Goal: Communication & Community: Ask a question

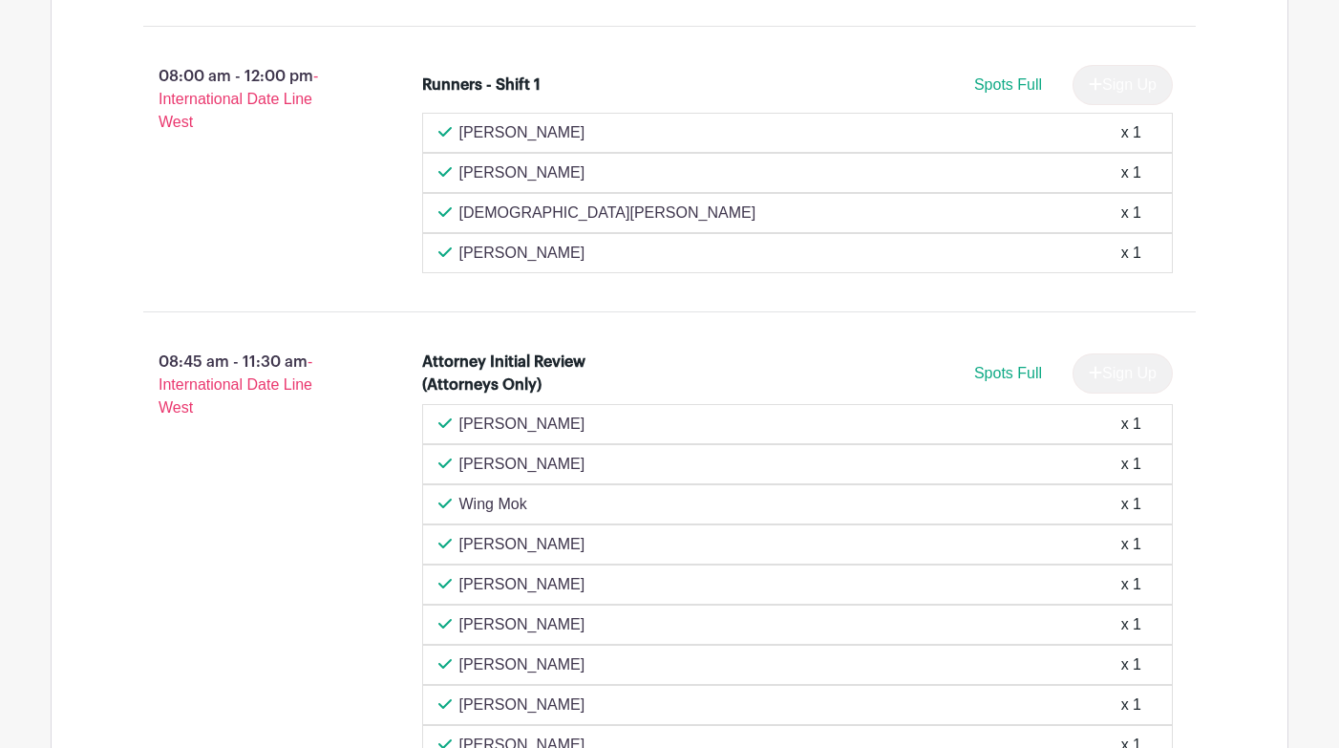
scroll to position [1432, 0]
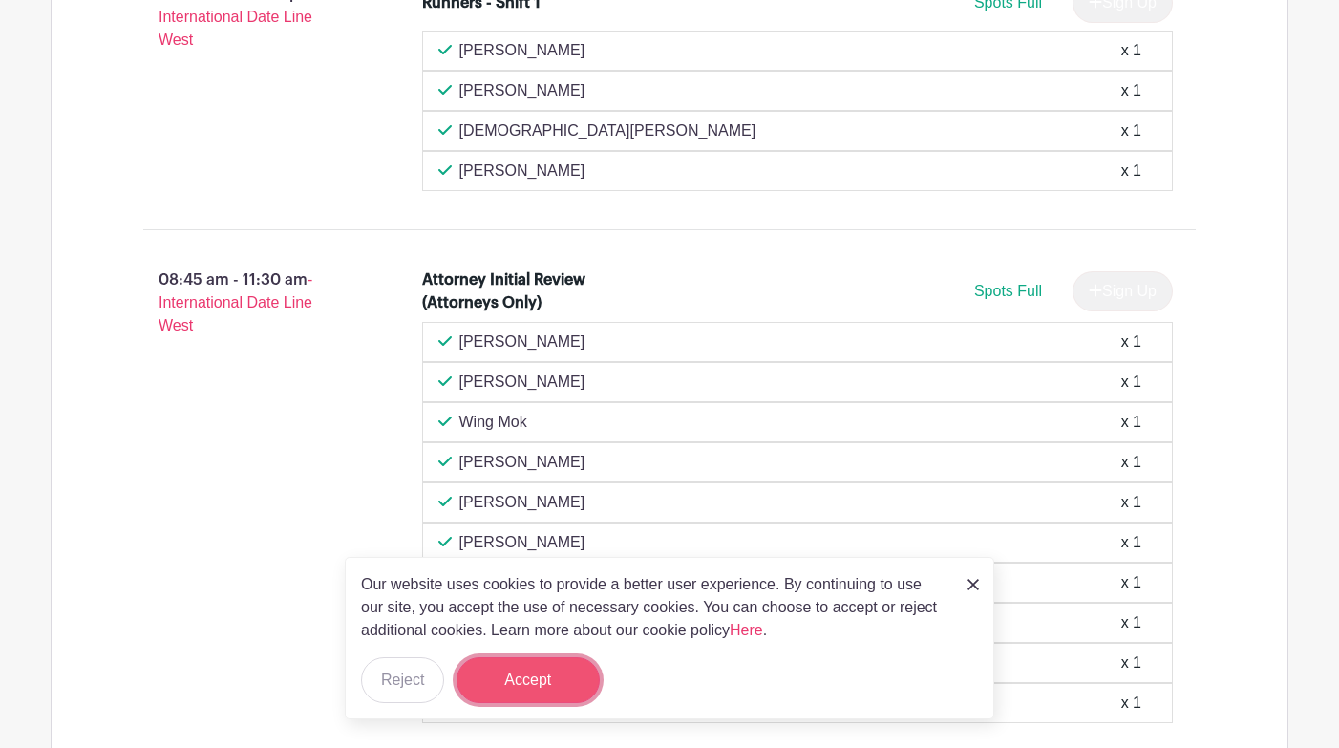
click at [525, 670] on button "Accept" at bounding box center [527, 680] width 143 height 46
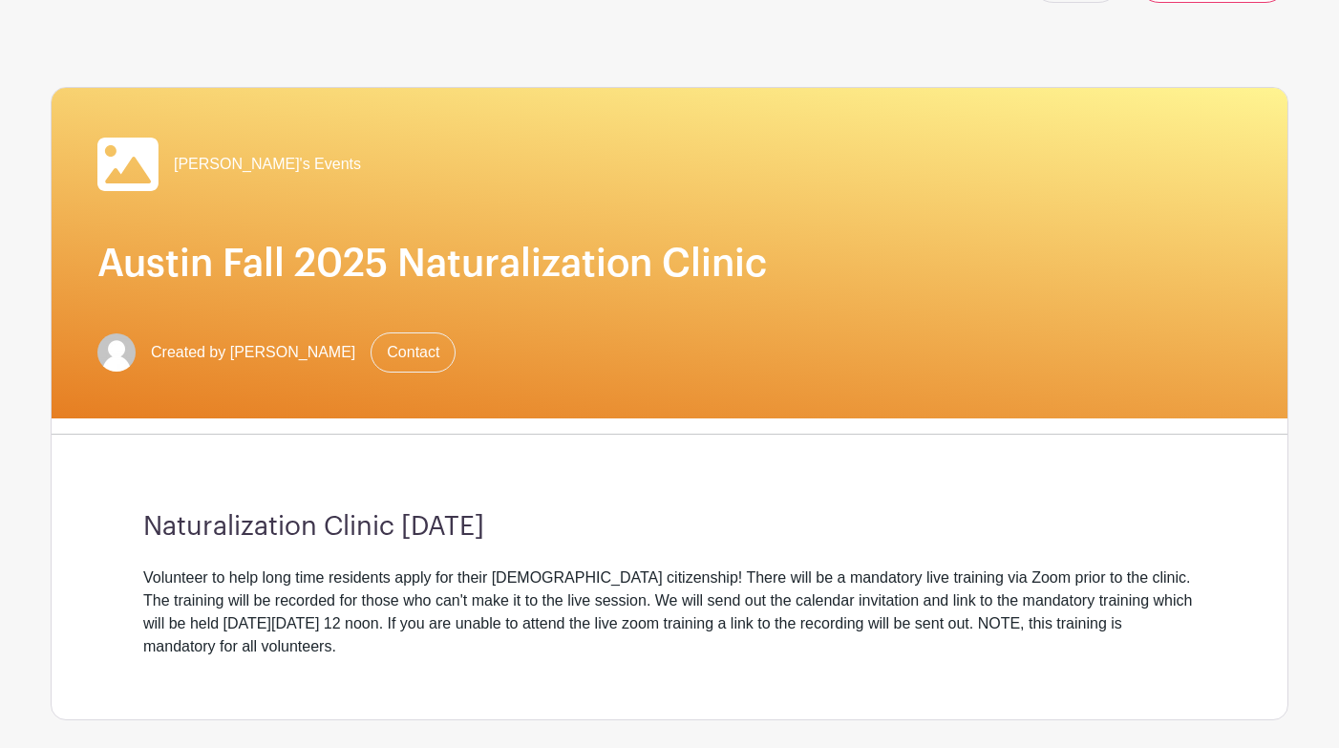
scroll to position [191, 0]
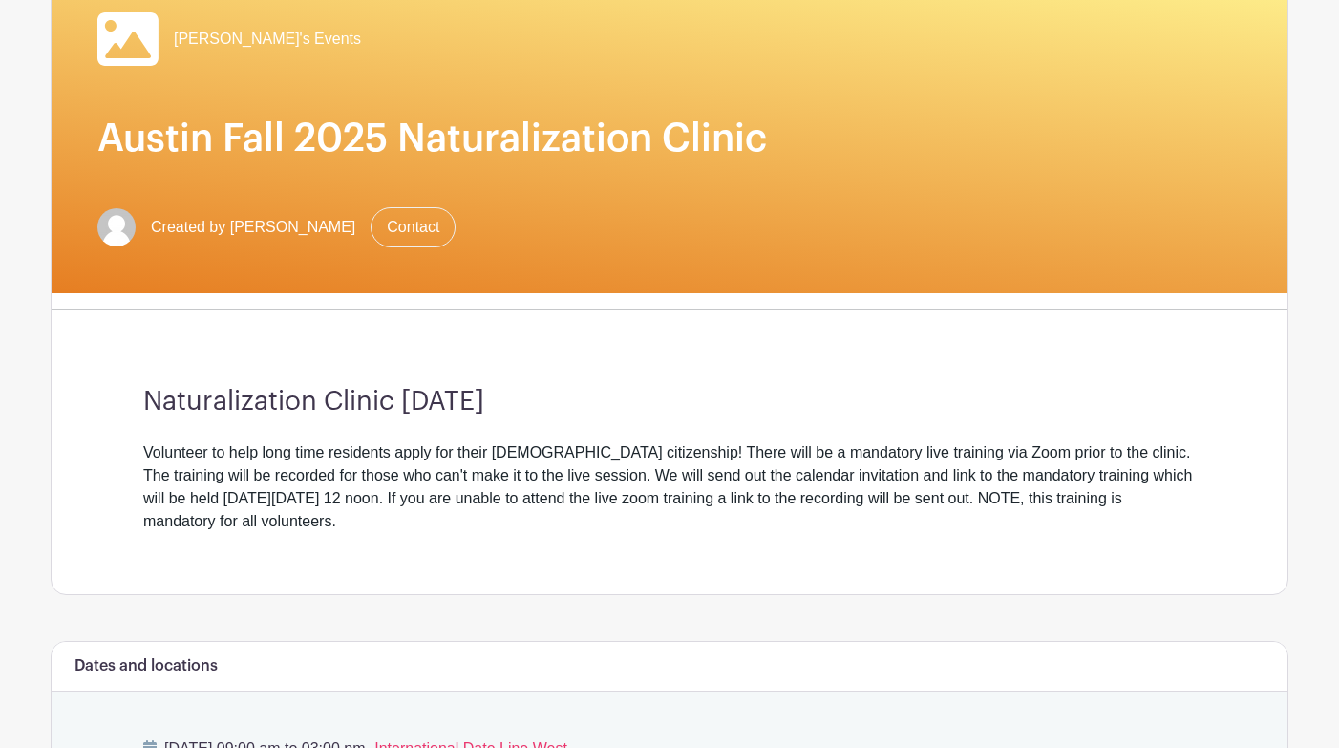
click at [148, 519] on div "Volunteer to help long time residents apply for their US citizenship! There wil…" at bounding box center [669, 487] width 1052 height 92
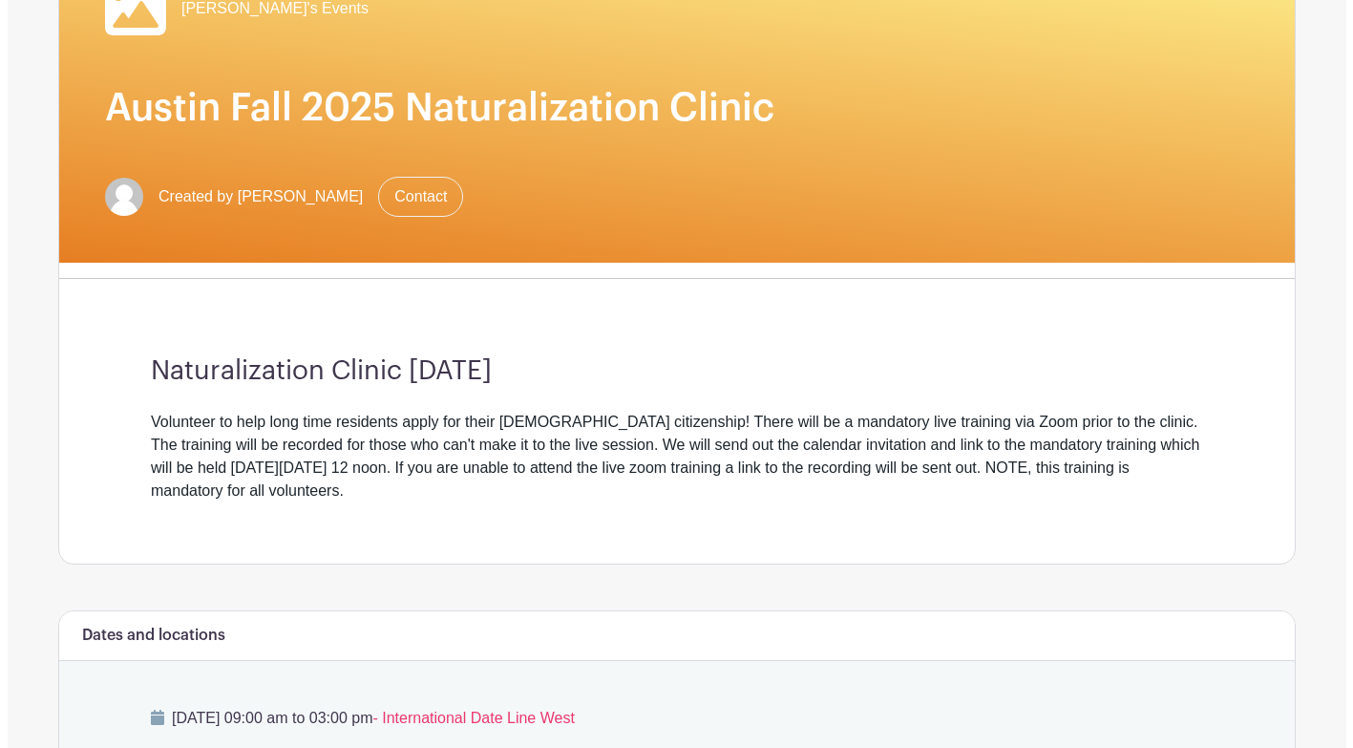
scroll to position [286, 0]
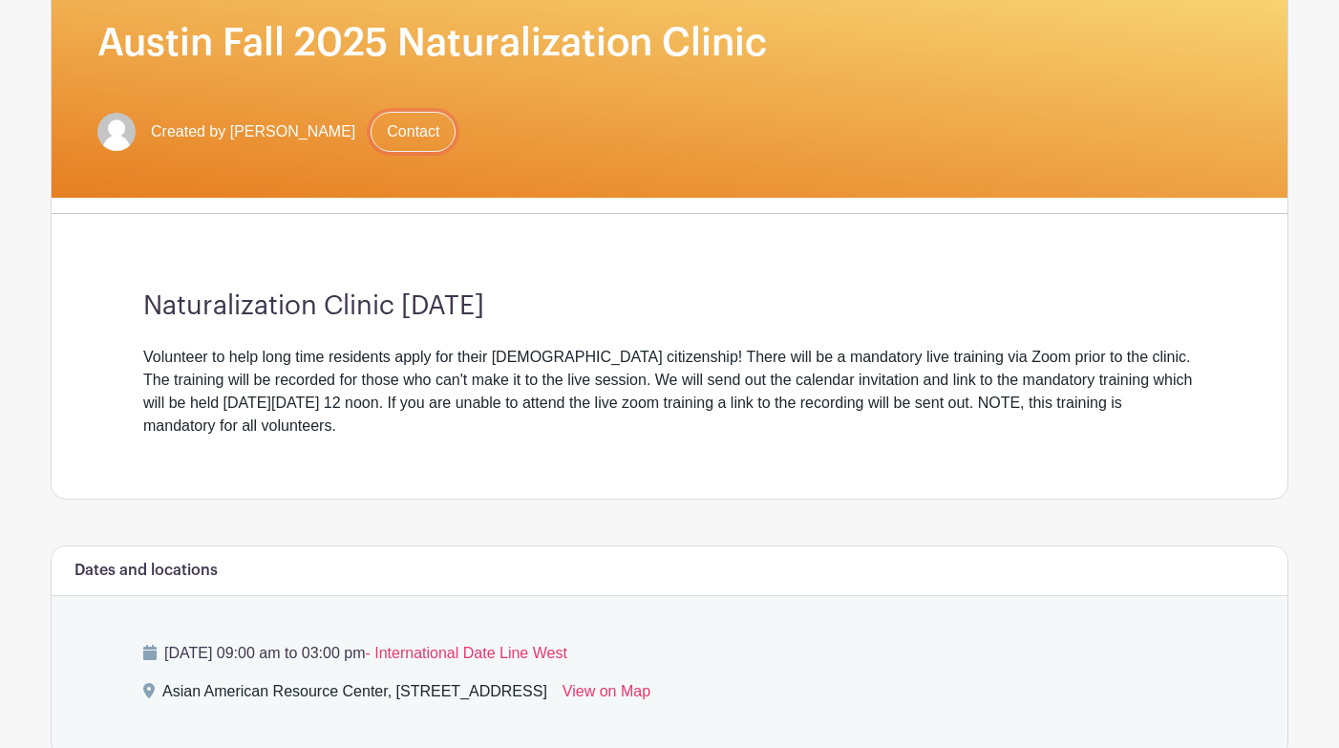
click at [370, 130] on link "Contact" at bounding box center [412, 132] width 85 height 40
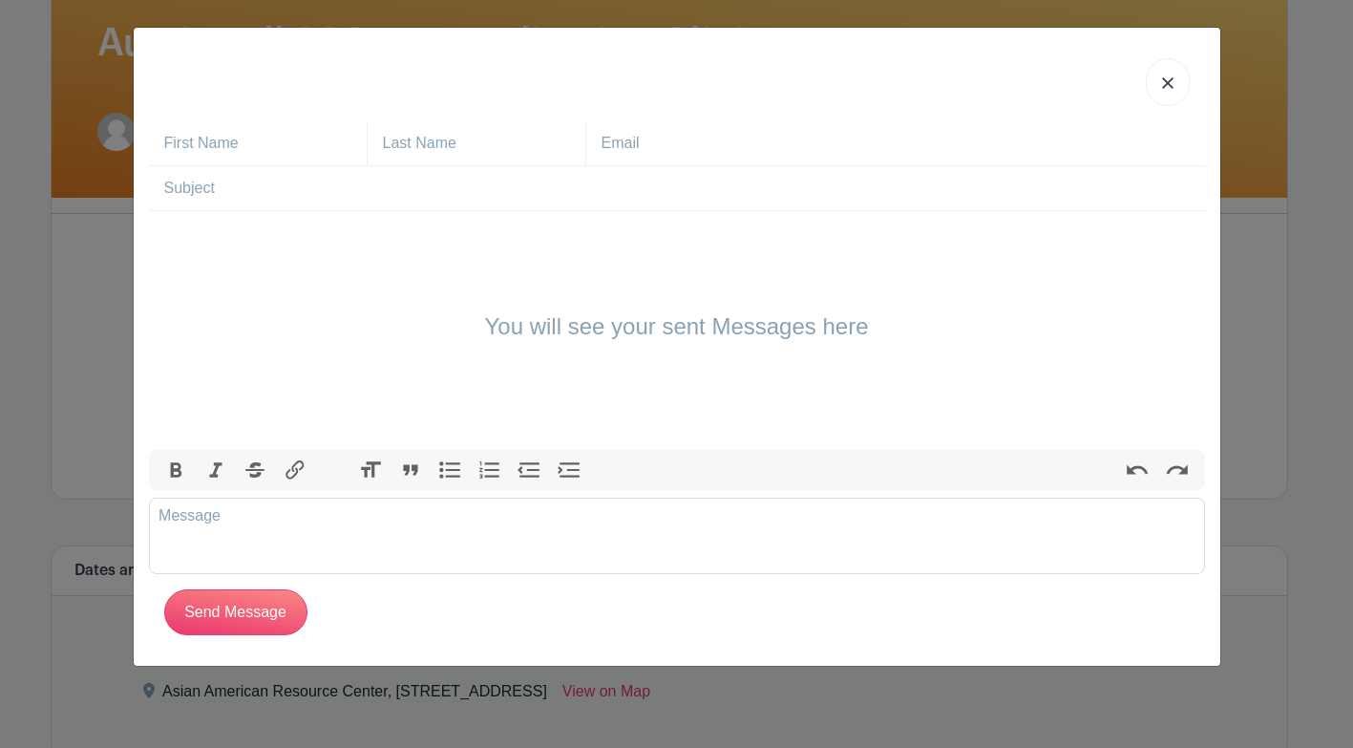
click at [217, 151] on input "text" at bounding box center [265, 143] width 202 height 44
type input "Liam"
type input "Underwood"
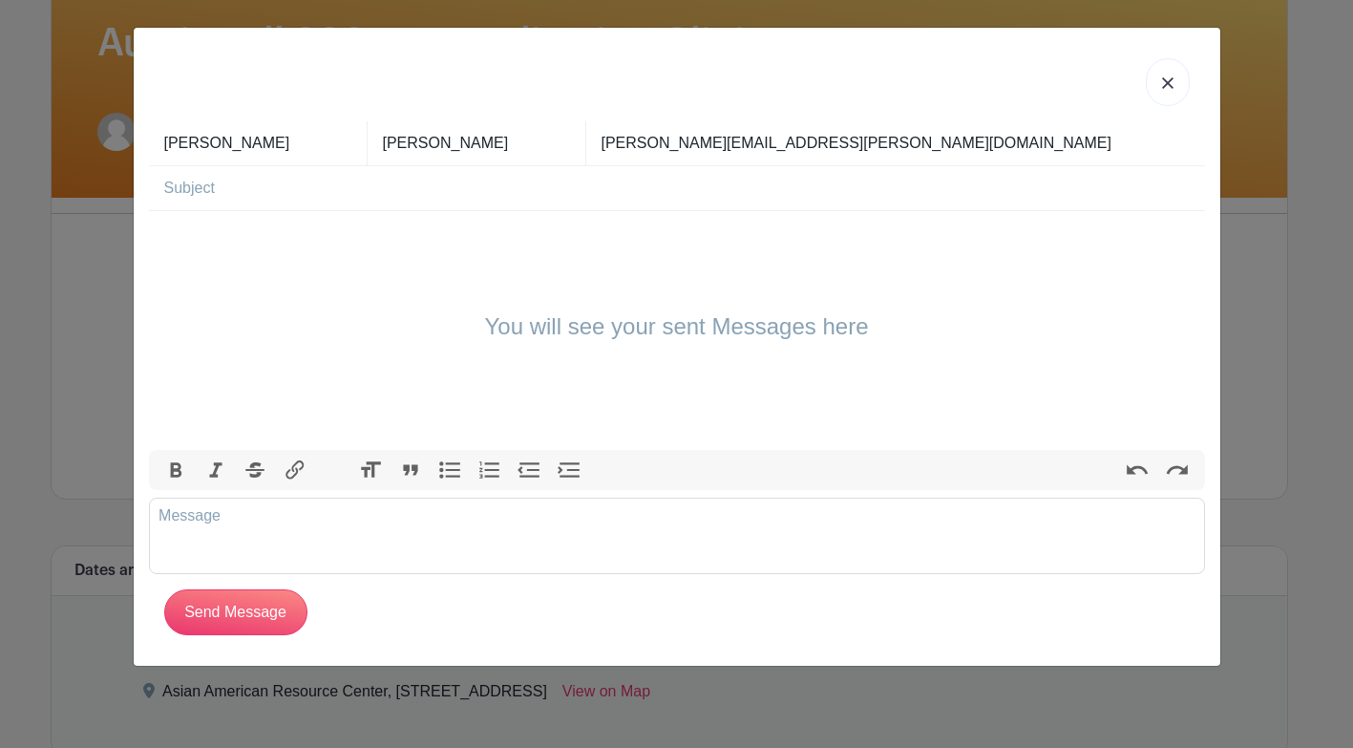
type input "[PERSON_NAME][EMAIL_ADDRESS][PERSON_NAME][DOMAIN_NAME]"
type input "T"
type input "Clinic Training"
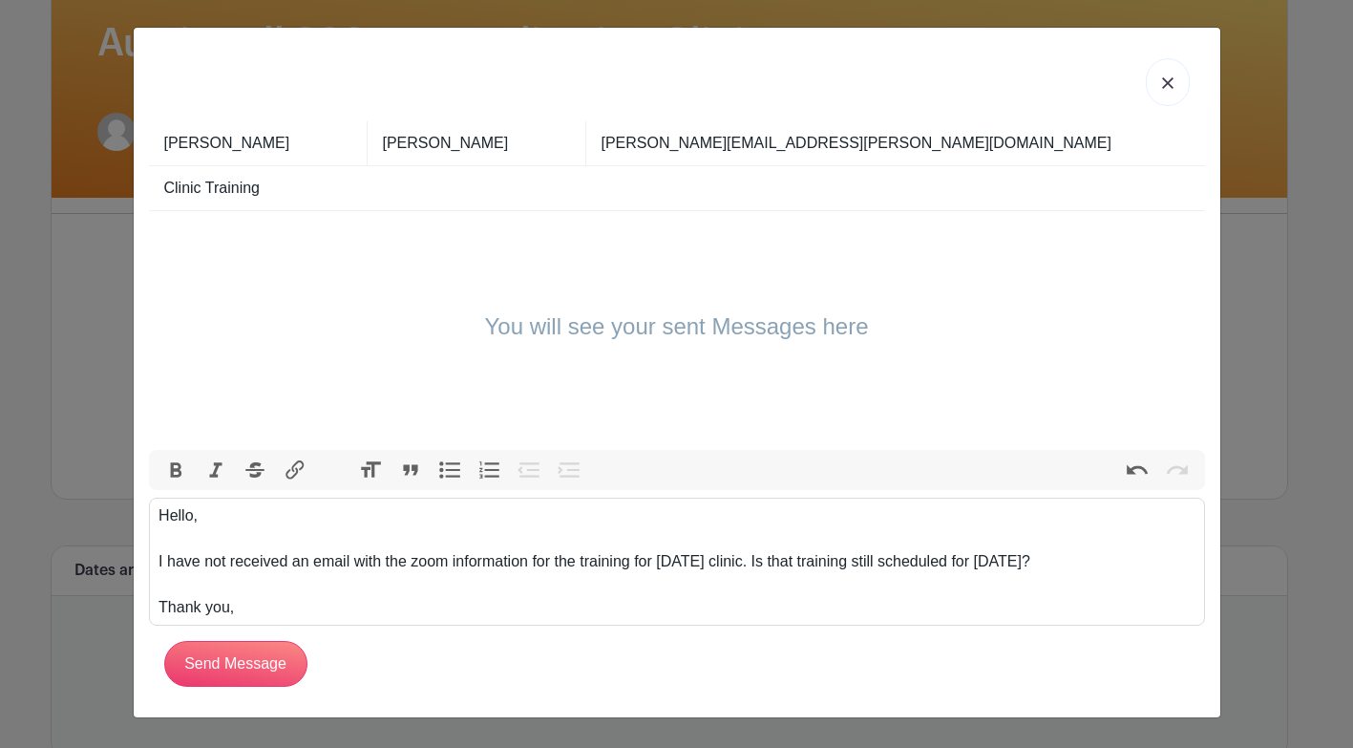
type trix-editor "<div>Hello,<br><br>I have not received an email with the zoom information for t…"
click at [260, 672] on input "Send Message" at bounding box center [235, 664] width 143 height 46
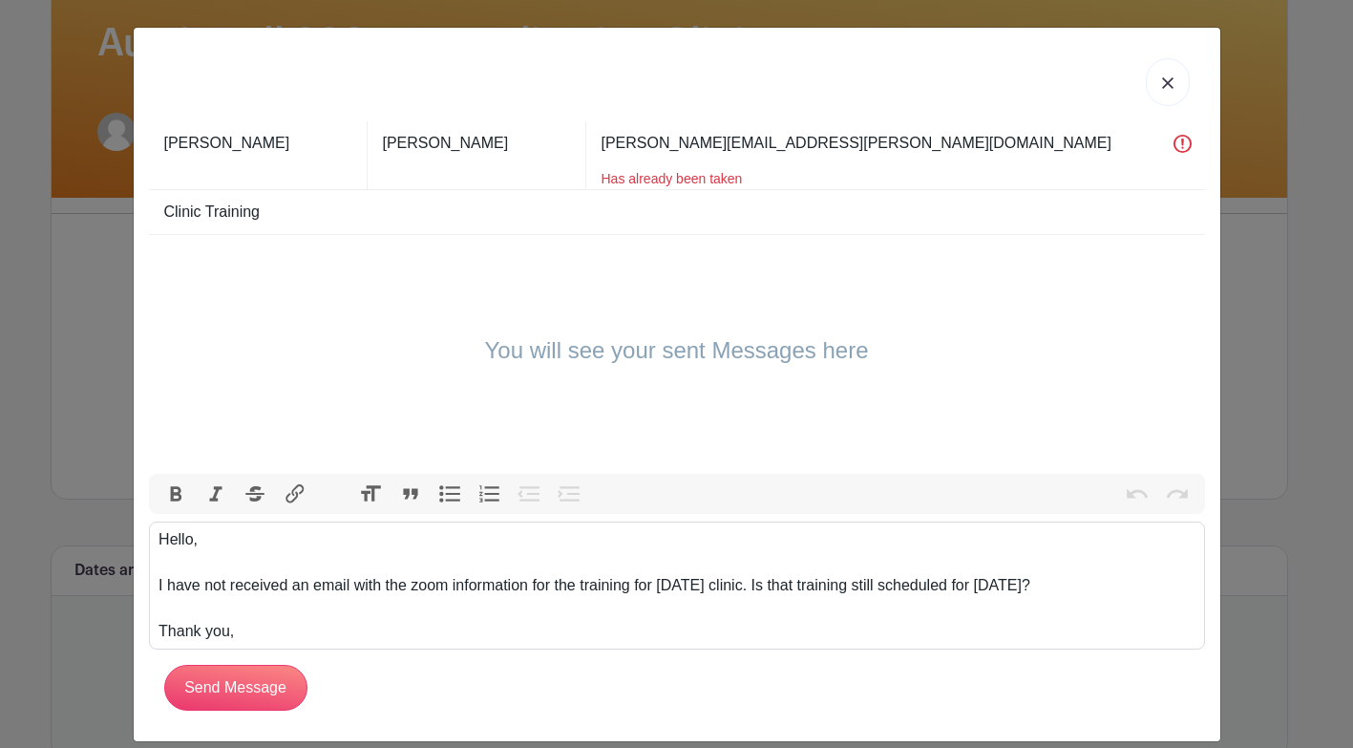
scroll to position [21, 0]
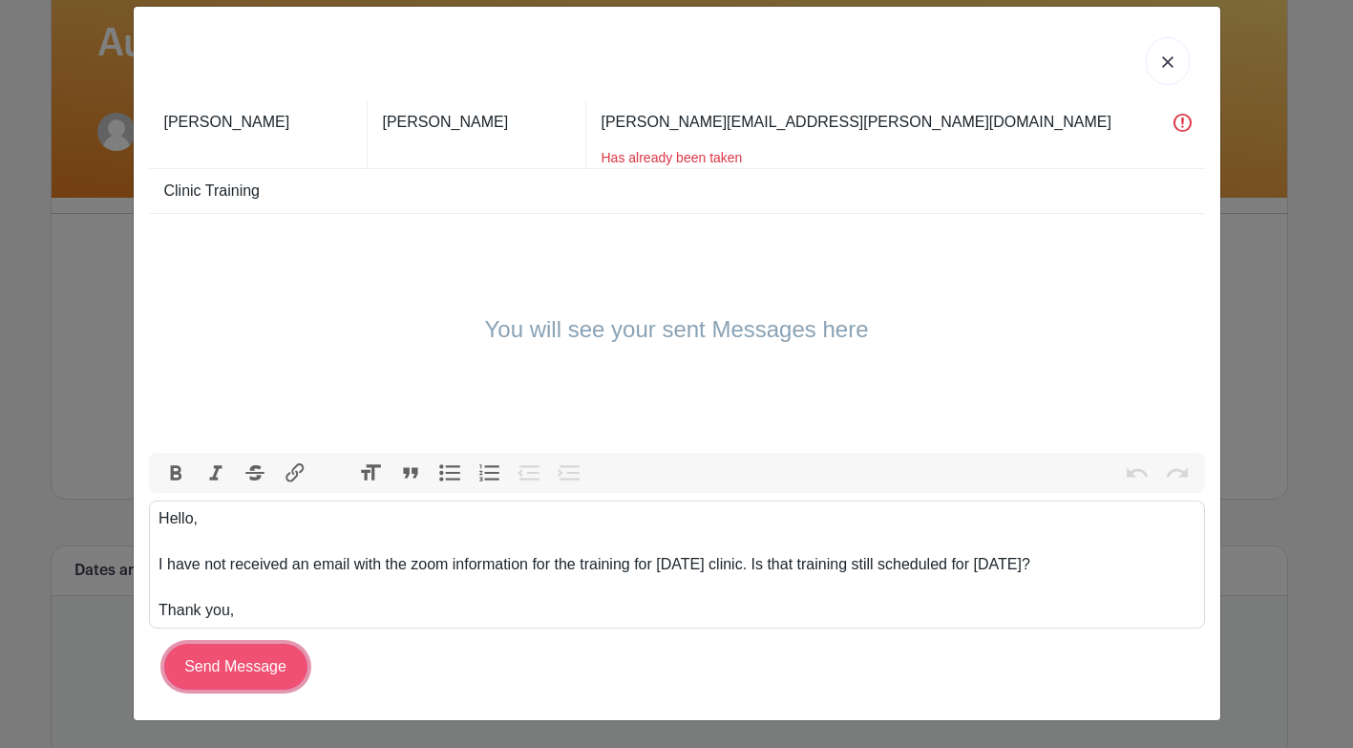
click at [197, 660] on input "Send Message" at bounding box center [235, 667] width 143 height 46
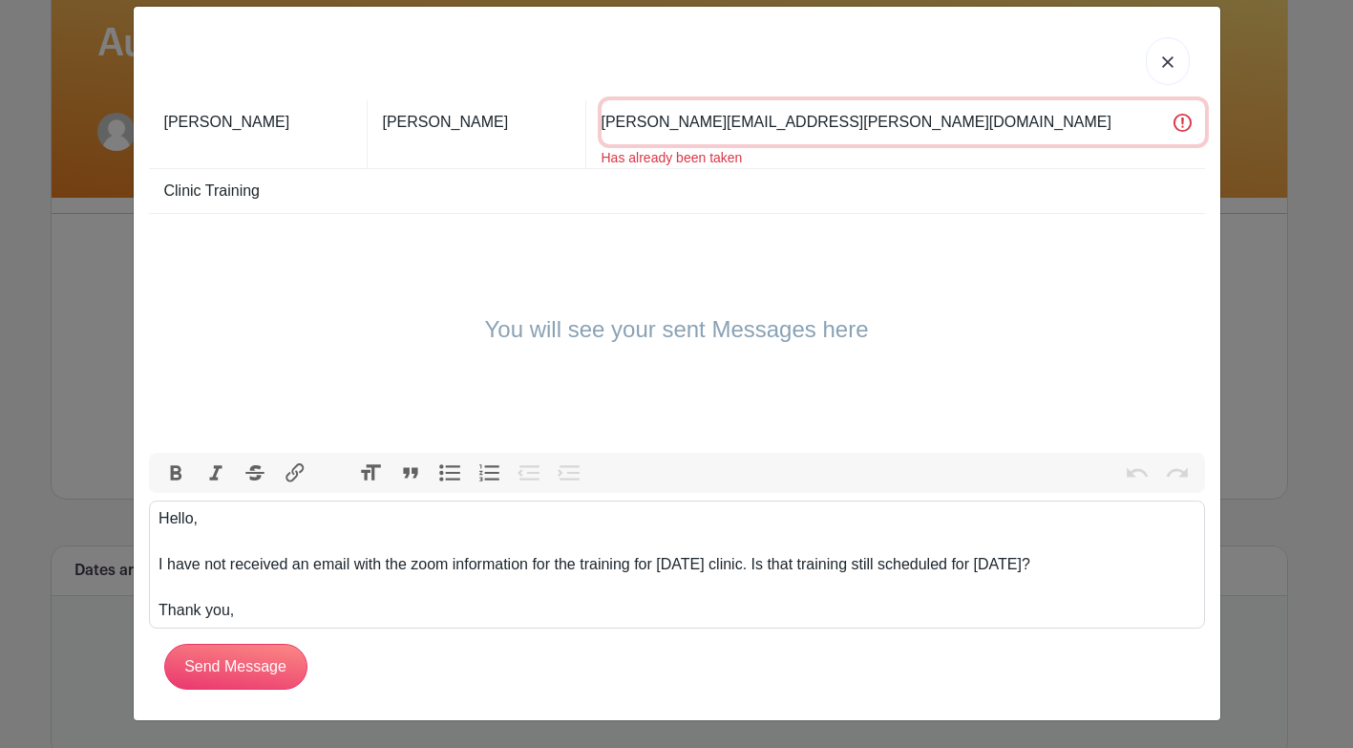
click at [817, 123] on input "[PERSON_NAME][EMAIL_ADDRESS][PERSON_NAME][DOMAIN_NAME]" at bounding box center [903, 122] width 603 height 44
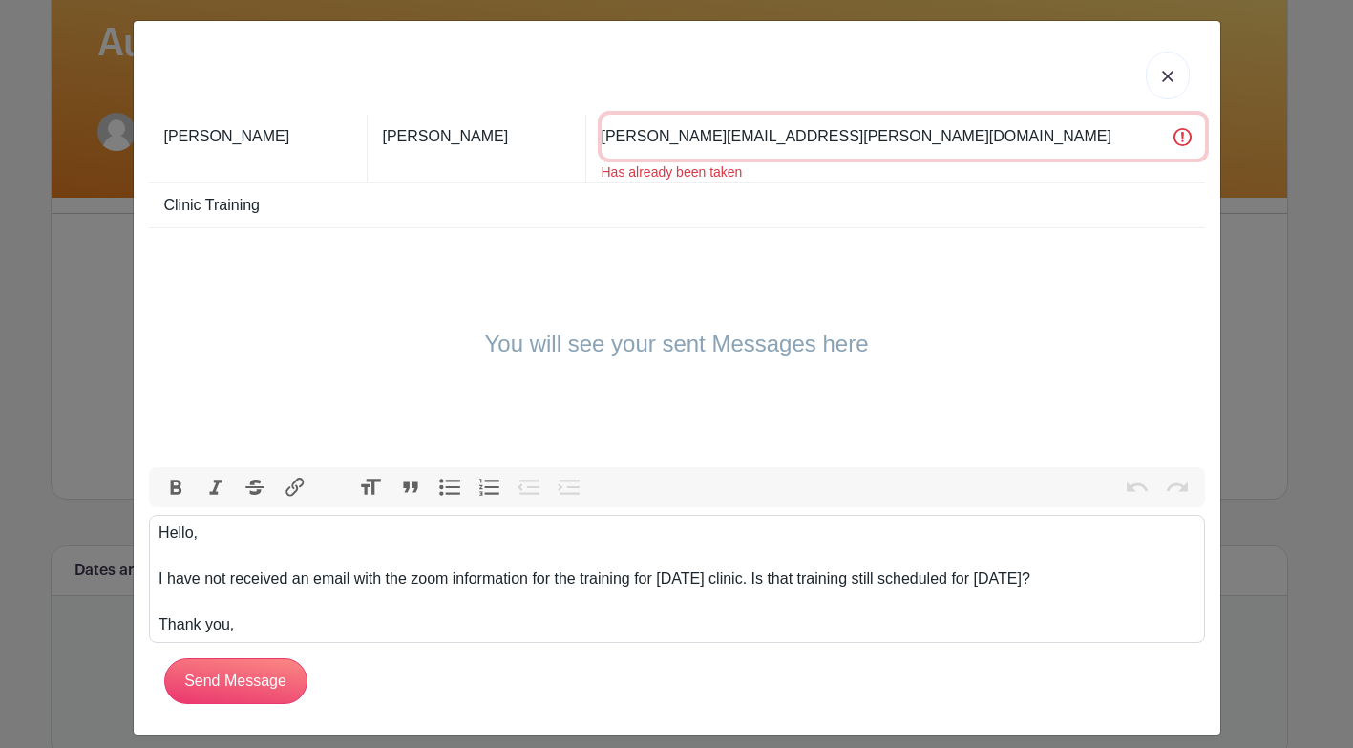
scroll to position [0, 0]
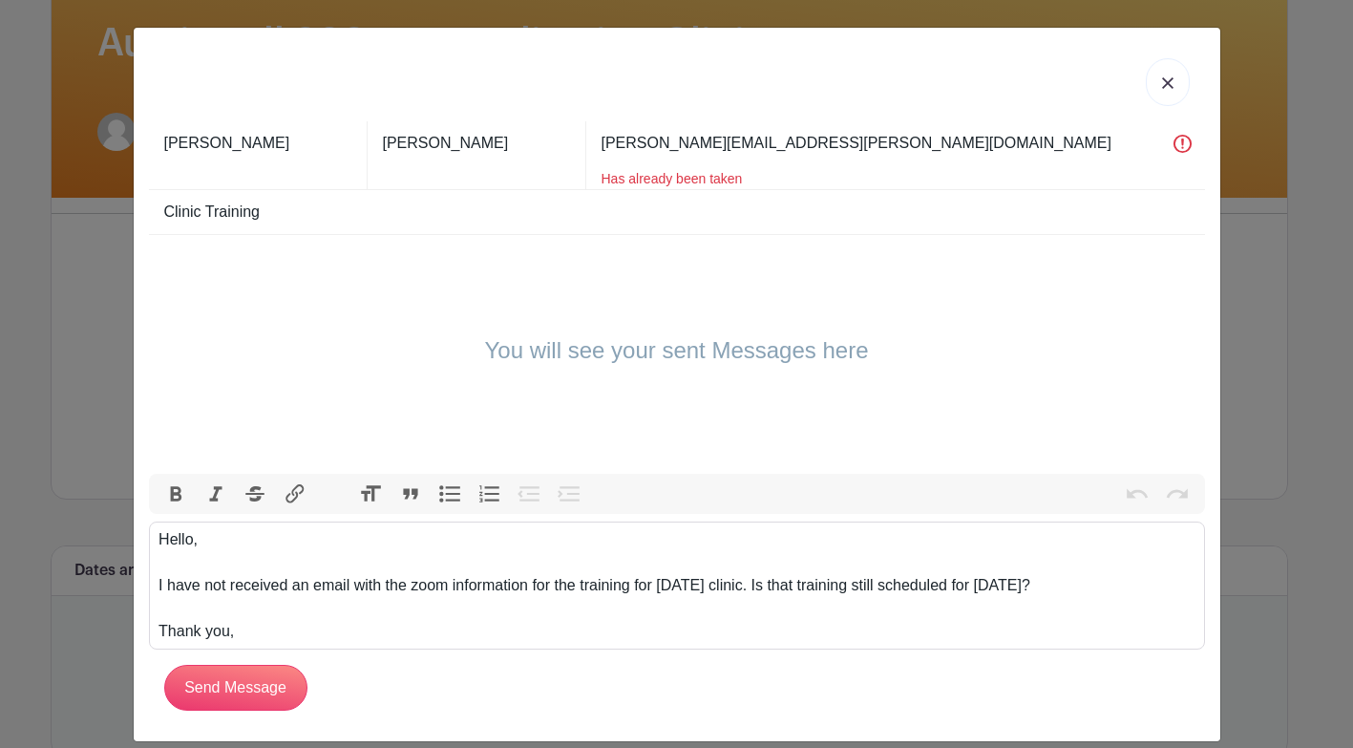
click at [639, 367] on div "You will see your sent Messages here" at bounding box center [677, 354] width 1056 height 239
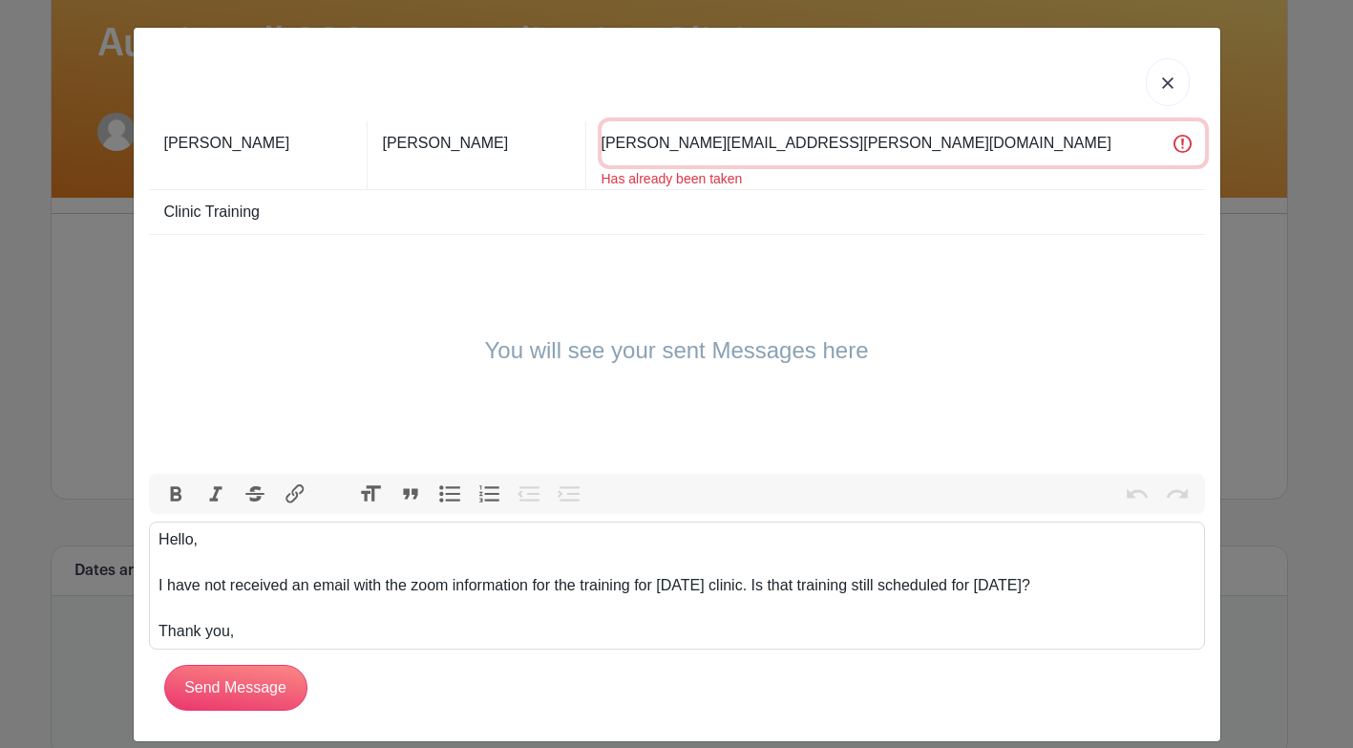
click at [820, 138] on input "[PERSON_NAME][EMAIL_ADDRESS][PERSON_NAME][DOMAIN_NAME]" at bounding box center [903, 143] width 603 height 44
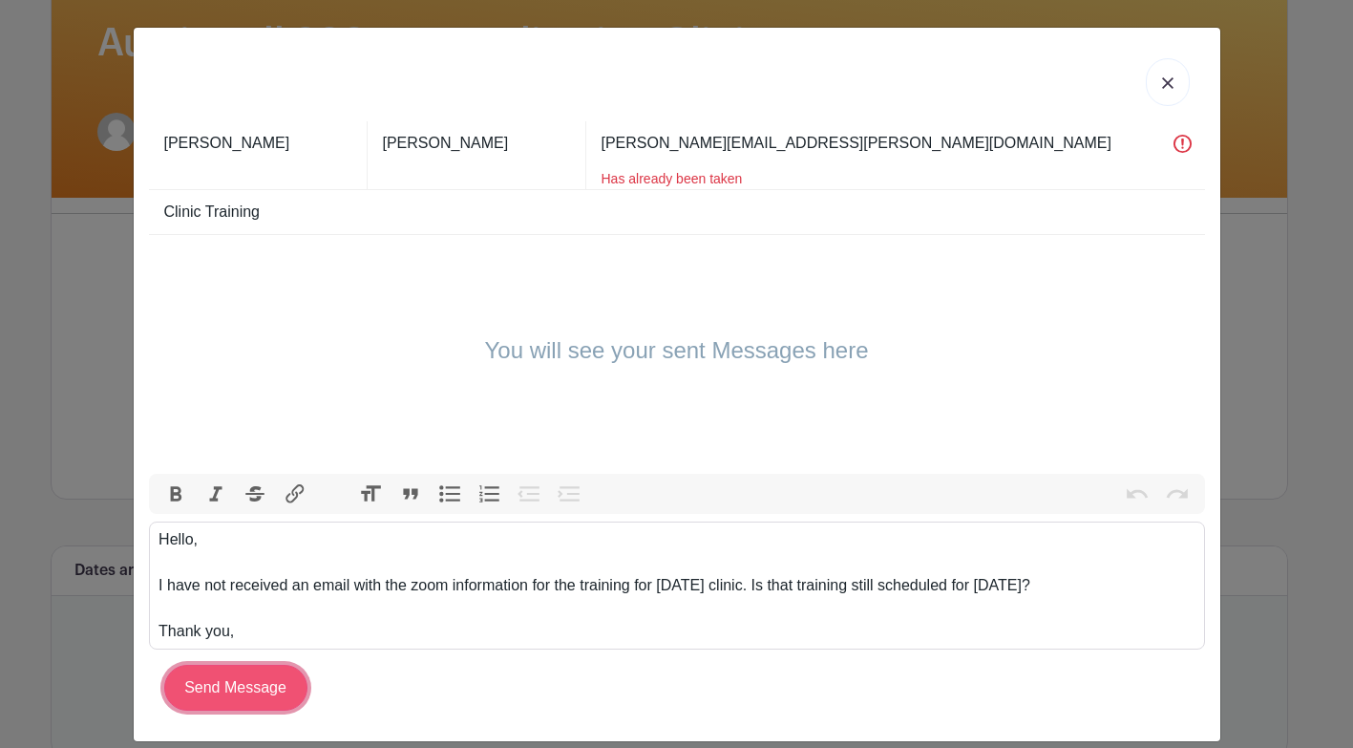
click at [246, 687] on input "Send Message" at bounding box center [235, 688] width 143 height 46
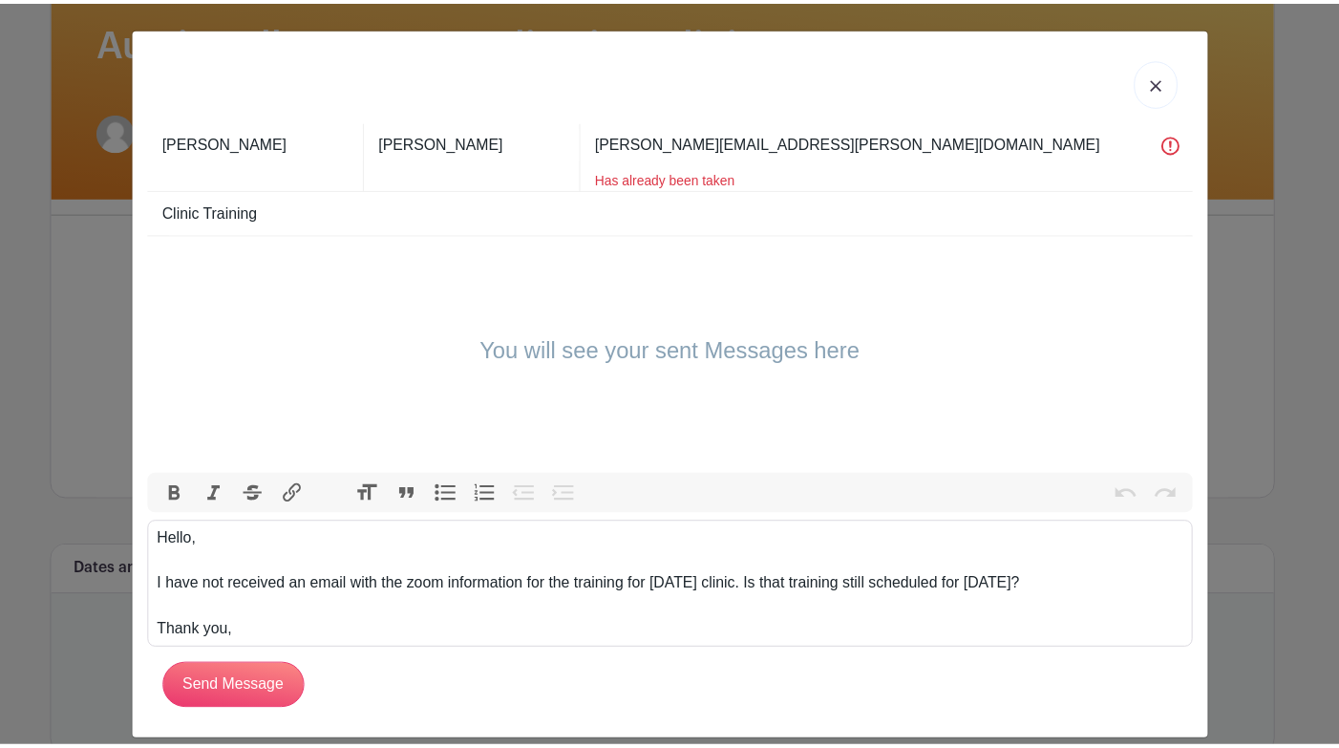
scroll to position [21, 0]
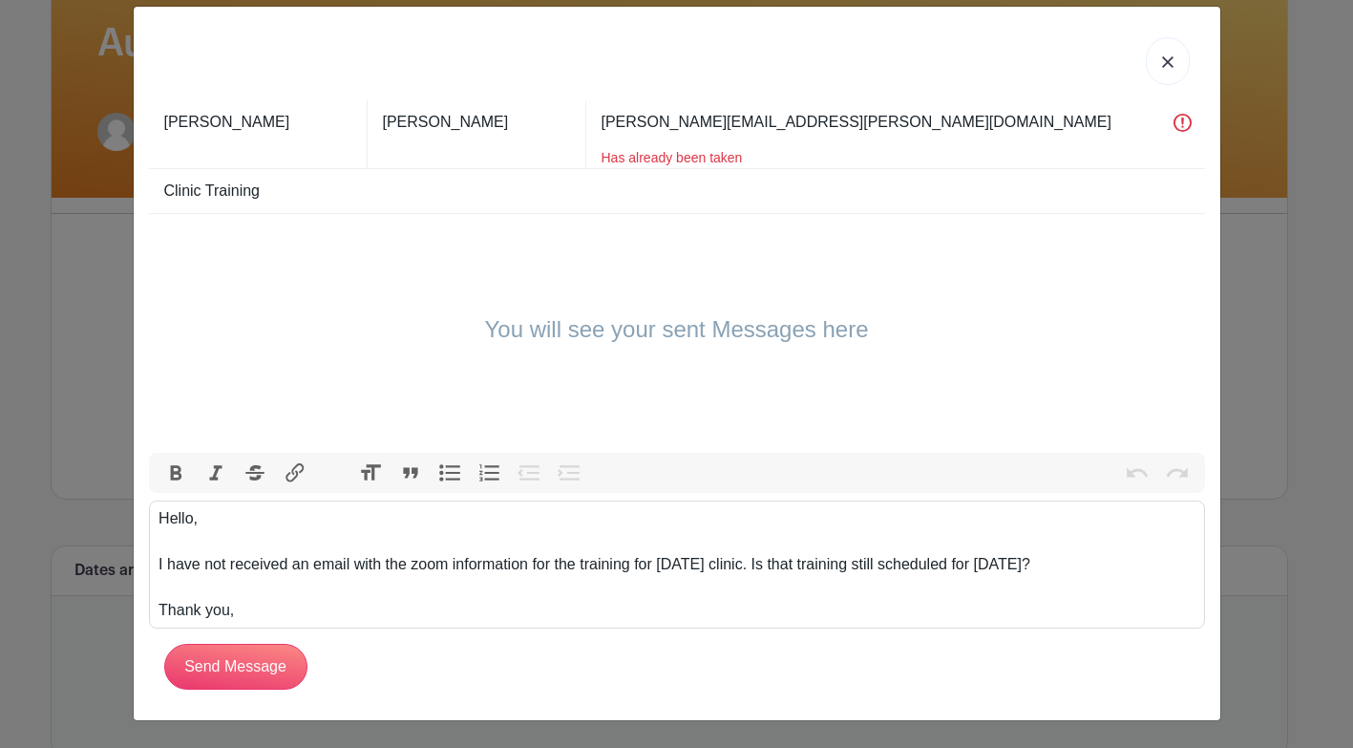
click at [1156, 49] on link at bounding box center [1168, 61] width 44 height 48
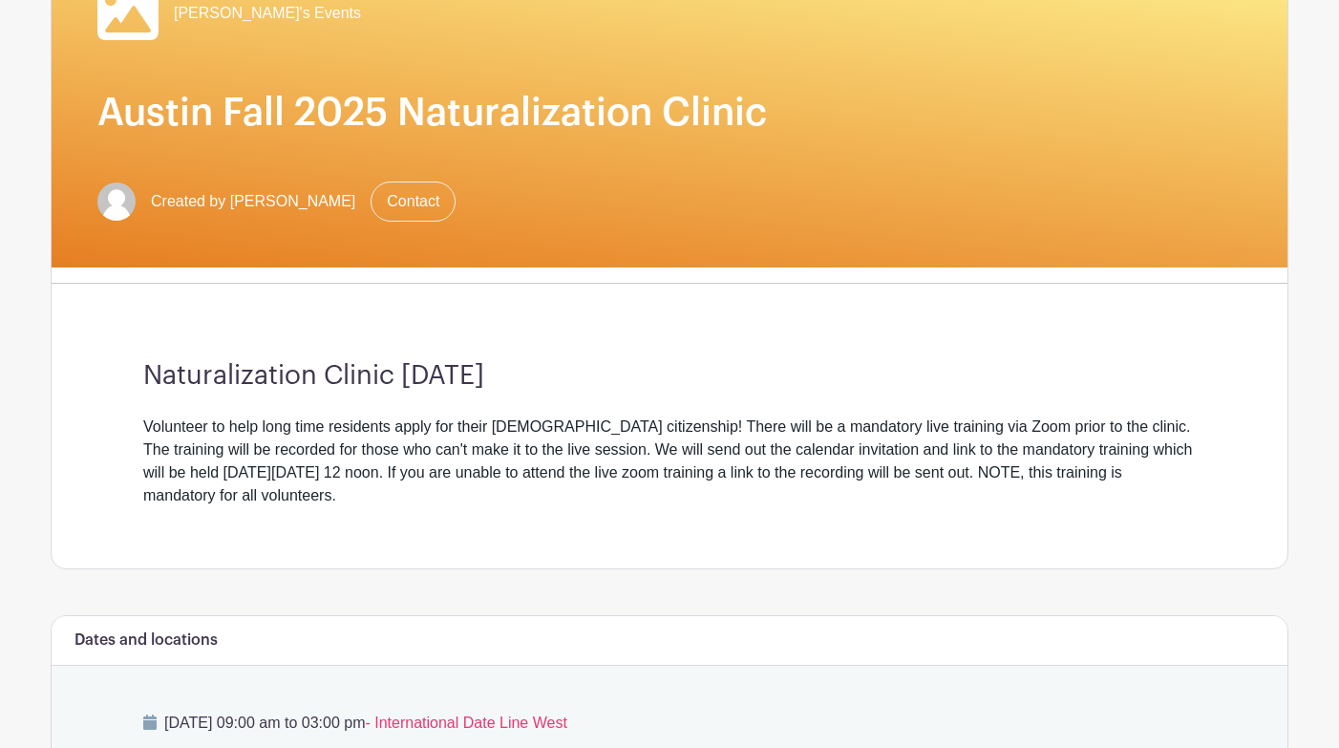
scroll to position [95, 0]
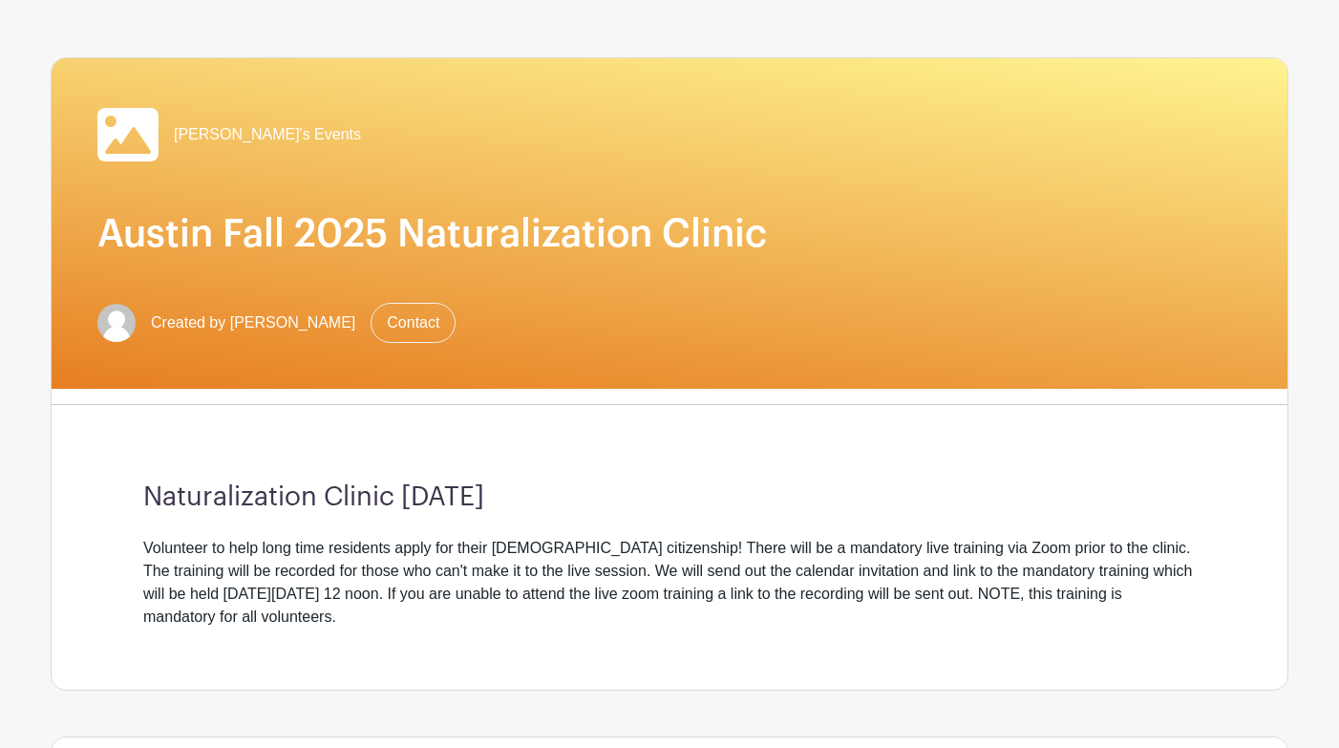
click at [253, 323] on span "Created by Edna Yang" at bounding box center [253, 322] width 204 height 23
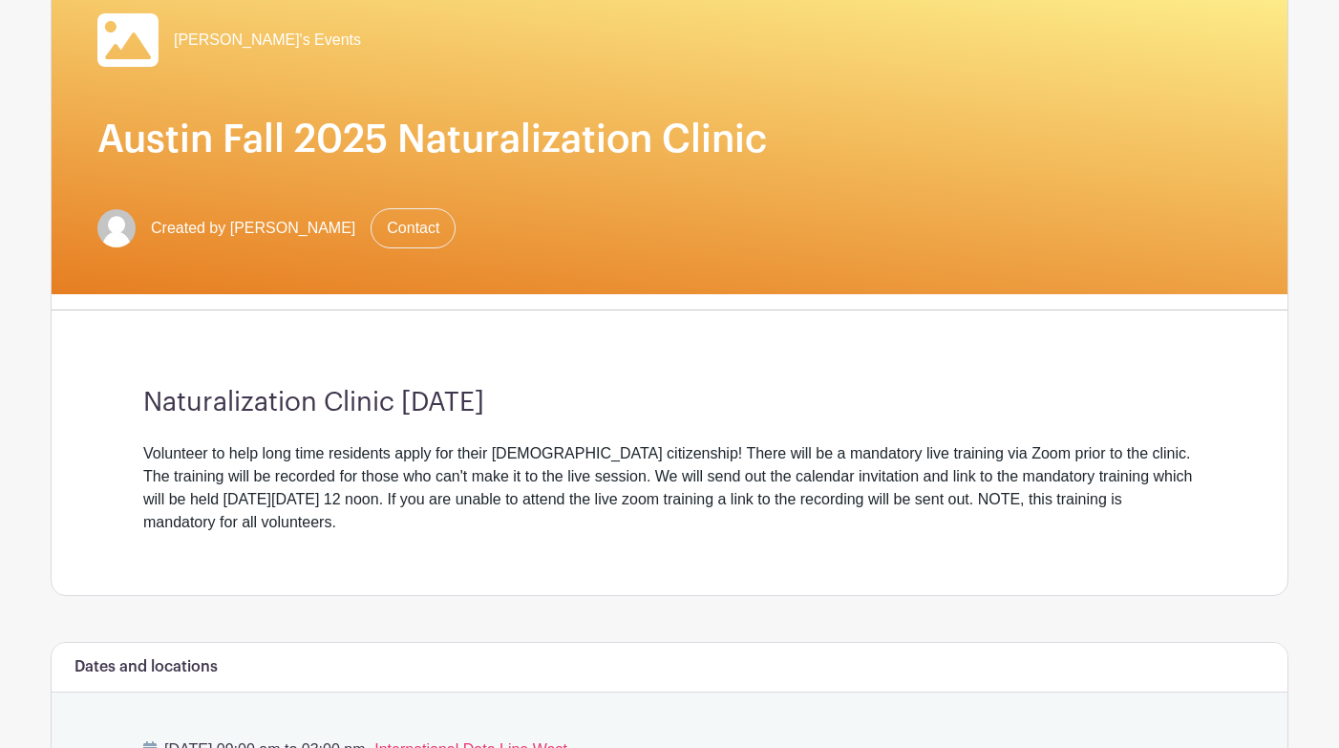
scroll to position [191, 0]
drag, startPoint x: 371, startPoint y: 512, endPoint x: 256, endPoint y: 509, distance: 115.6
click at [258, 509] on div "Volunteer to help long time residents apply for their US citizenship! There wil…" at bounding box center [669, 487] width 1052 height 92
click at [515, 502] on div "Volunteer to help long time residents apply for their US citizenship! There wil…" at bounding box center [669, 487] width 1052 height 92
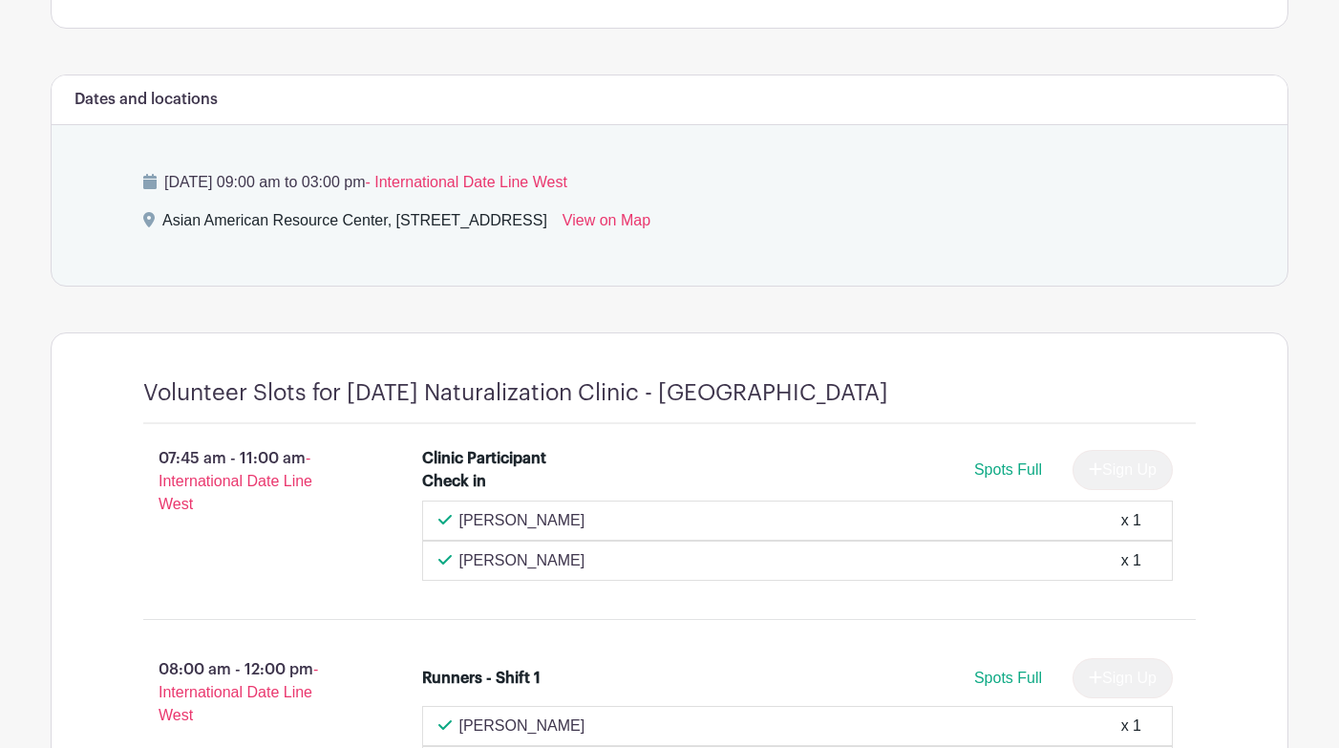
scroll to position [764, 0]
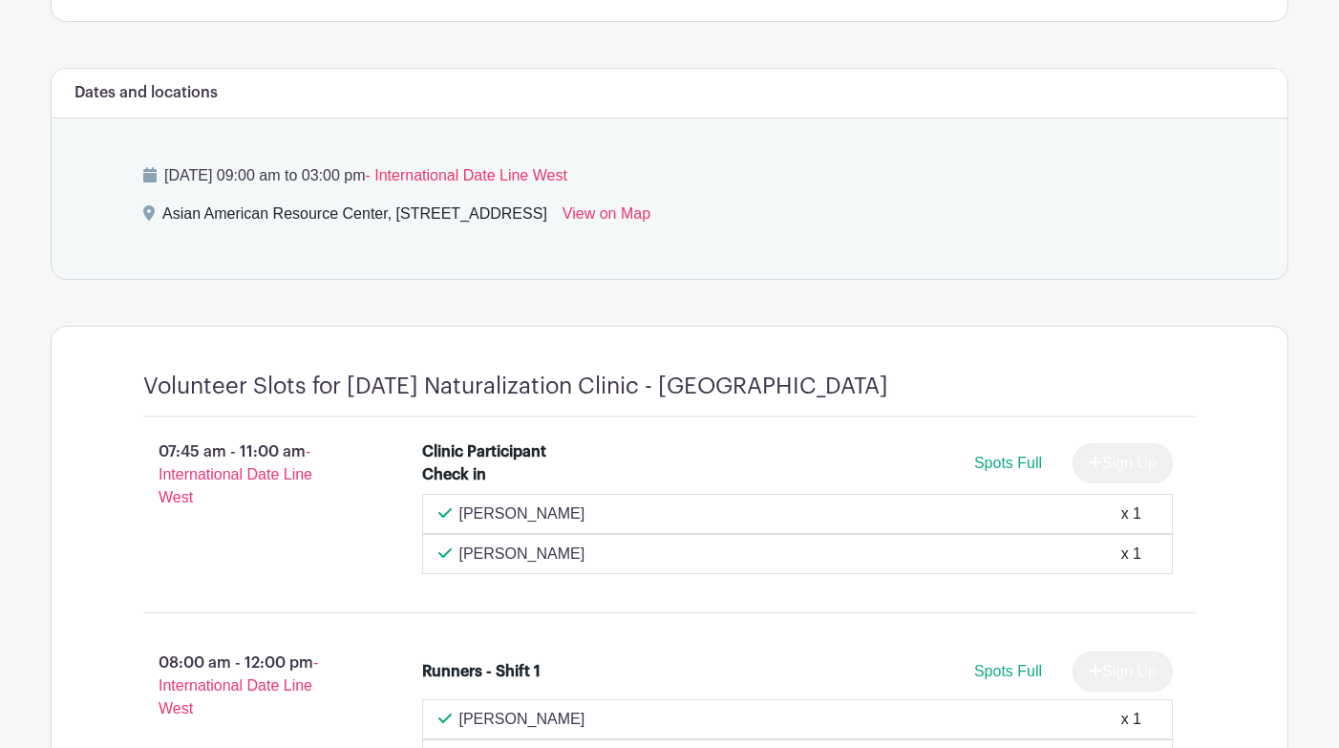
click at [1222, 518] on div "Clinic Participant Check in Spots Full Sign Up Deborah Clark x 1 Lora Petty x 1" at bounding box center [808, 507] width 835 height 149
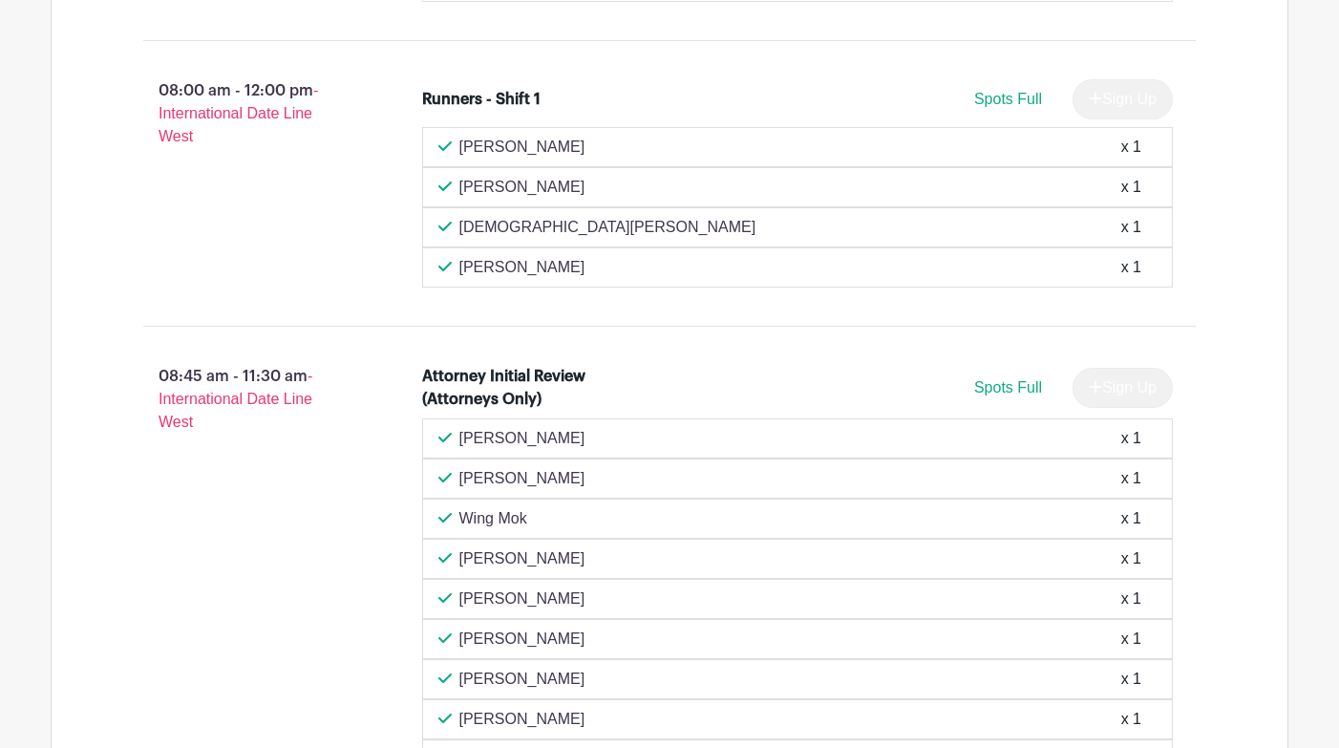
scroll to position [1337, 0]
drag, startPoint x: 326, startPoint y: 377, endPoint x: 150, endPoint y: 378, distance: 175.7
click at [150, 378] on p "08:45 am - 11:30 am - International Date Line West" at bounding box center [252, 398] width 279 height 84
click at [211, 488] on div "08:45 am - 11:30 am - International Date Line West" at bounding box center [252, 591] width 279 height 470
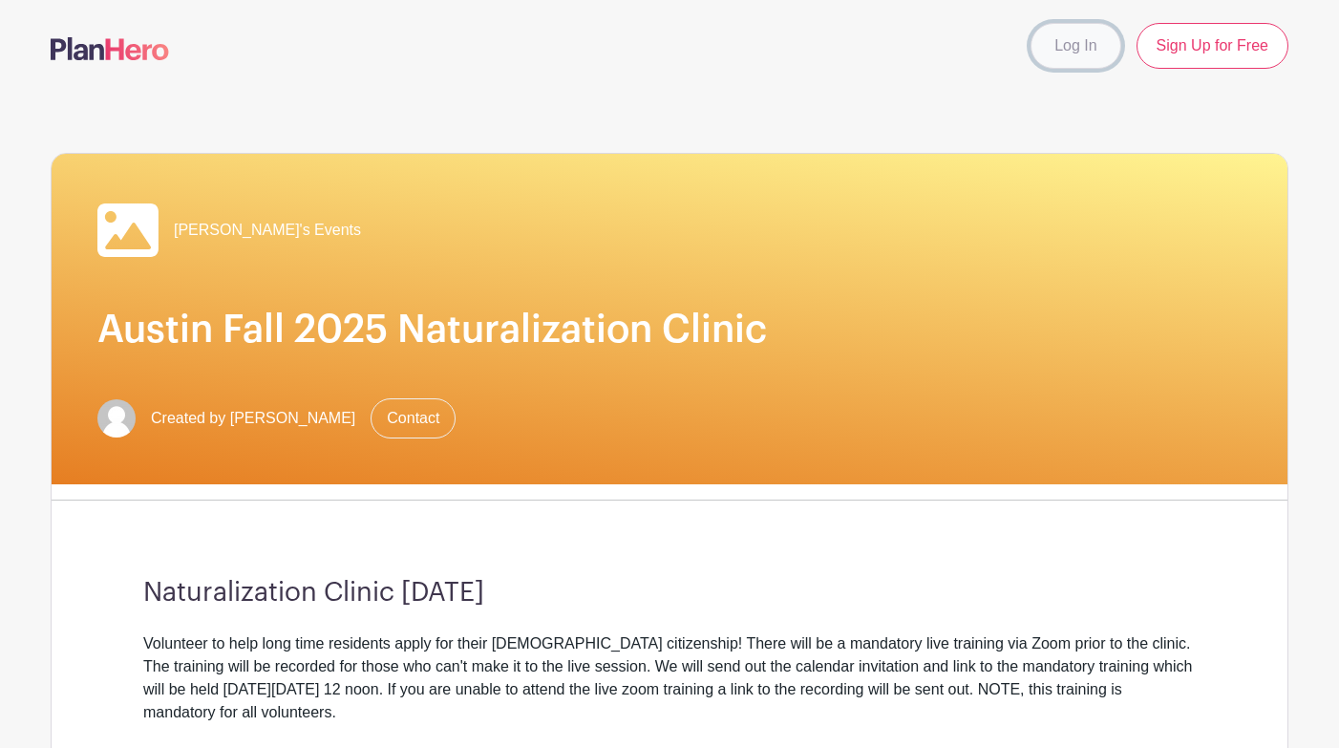
click at [1088, 44] on link "Log In" at bounding box center [1075, 46] width 90 height 46
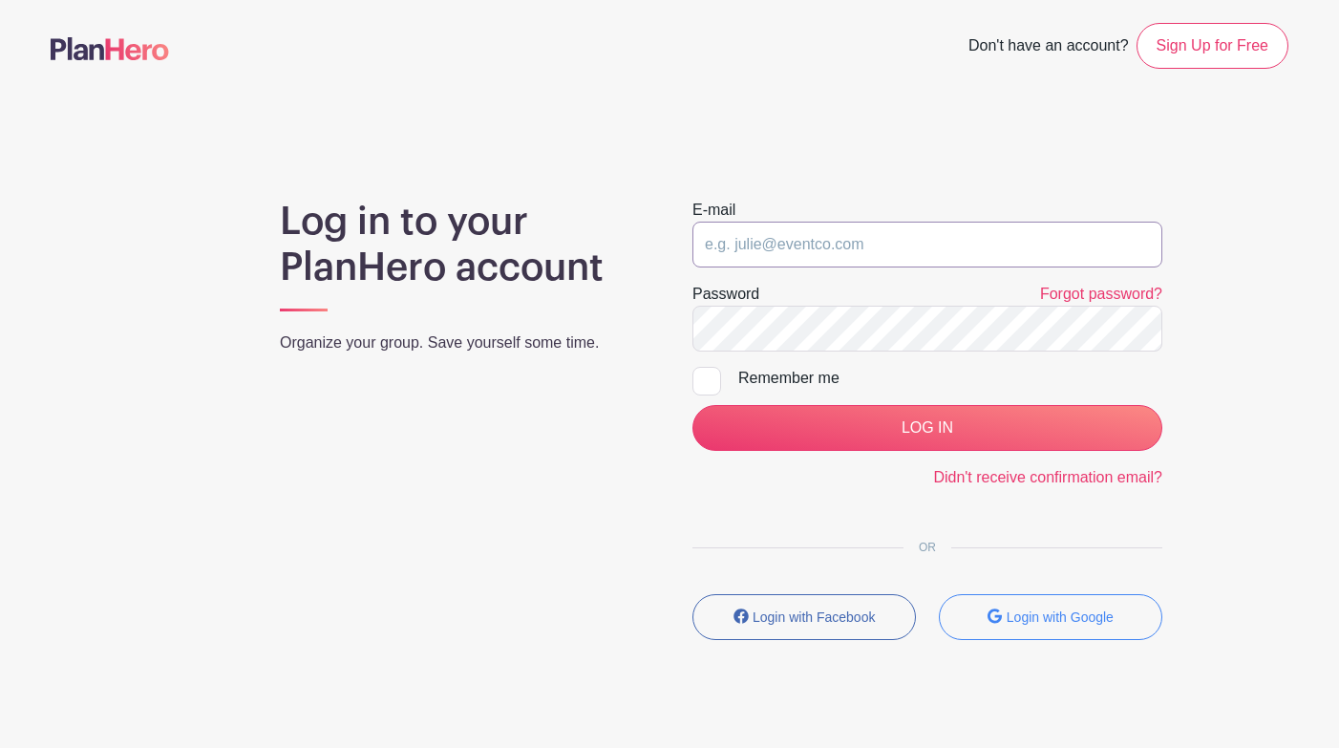
click at [814, 257] on input "email" at bounding box center [927, 245] width 470 height 46
type input "[PERSON_NAME][EMAIL_ADDRESS][PERSON_NAME][DOMAIN_NAME]"
click at [692, 405] on input "LOG IN" at bounding box center [927, 428] width 470 height 46
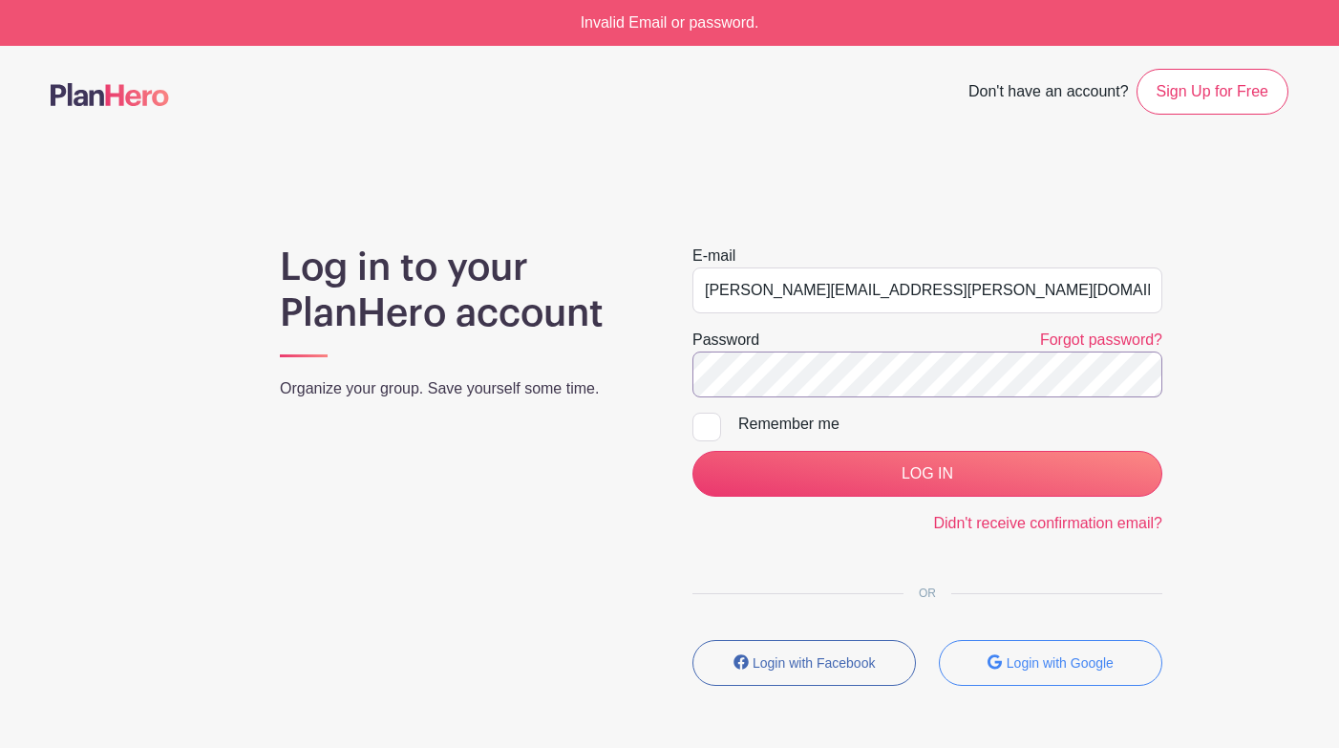
click at [692, 451] on input "LOG IN" at bounding box center [927, 474] width 470 height 46
